Goal: Find specific page/section: Find specific page/section

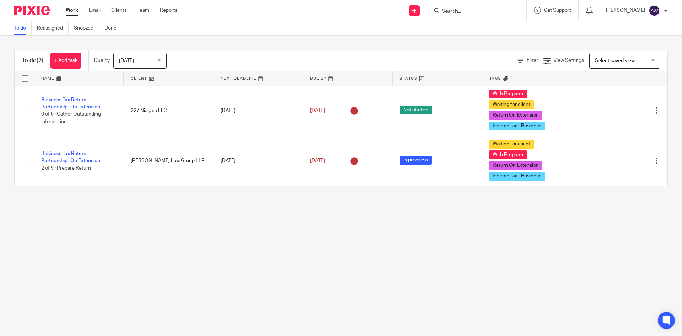
click at [120, 66] on span "[DATE]" at bounding box center [138, 60] width 38 height 15
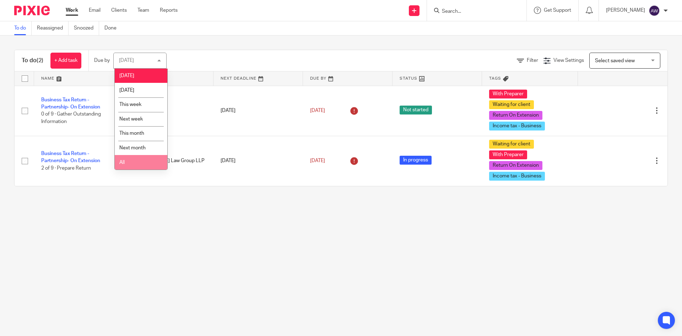
click at [136, 159] on li "All" at bounding box center [141, 162] width 53 height 15
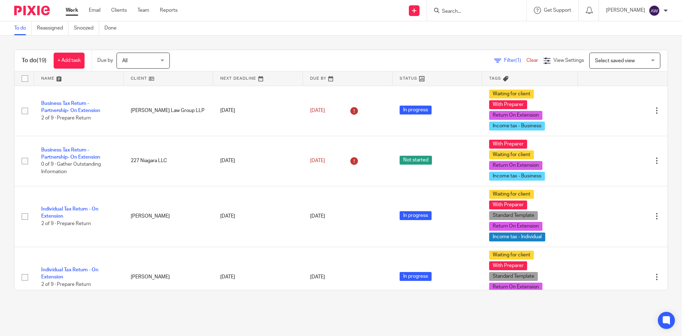
click at [447, 10] on input "Search" at bounding box center [473, 12] width 64 height 6
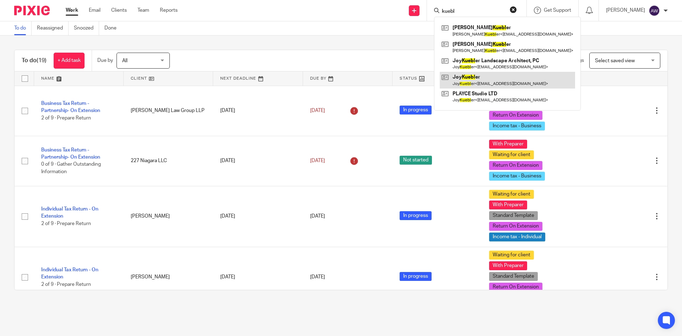
type input "kuebl"
click at [460, 80] on link at bounding box center [507, 80] width 135 height 16
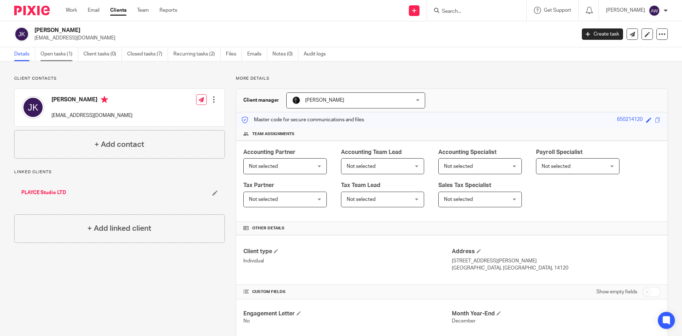
click at [48, 50] on link "Open tasks (1)" at bounding box center [59, 54] width 38 height 14
